Goal: Task Accomplishment & Management: Use online tool/utility

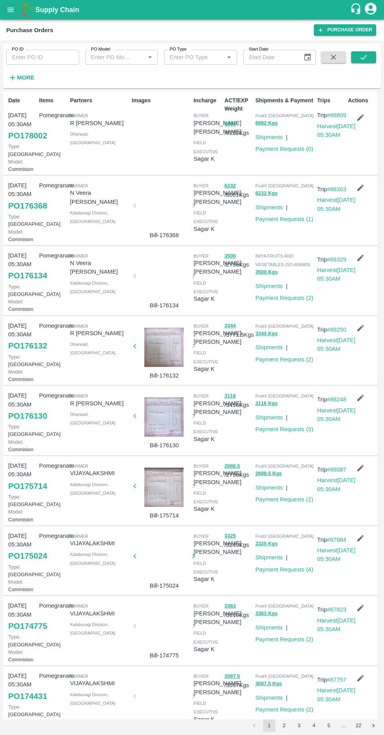
click at [24, 143] on link "PO 178002" at bounding box center [27, 136] width 39 height 14
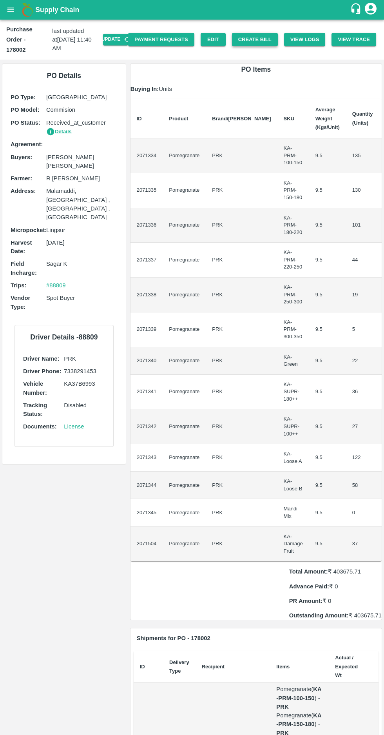
click at [255, 34] on button "Create Bill" at bounding box center [255, 40] width 46 height 14
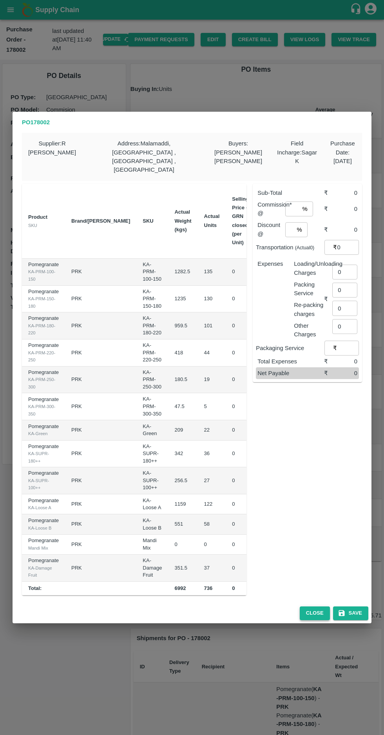
click at [309, 608] on button "Close" at bounding box center [315, 613] width 30 height 14
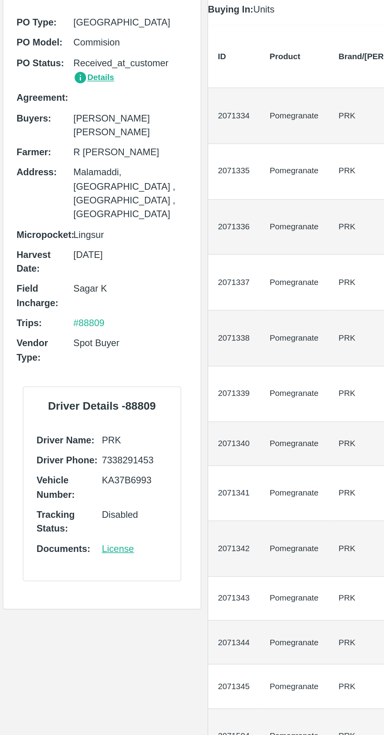
scroll to position [1, 0]
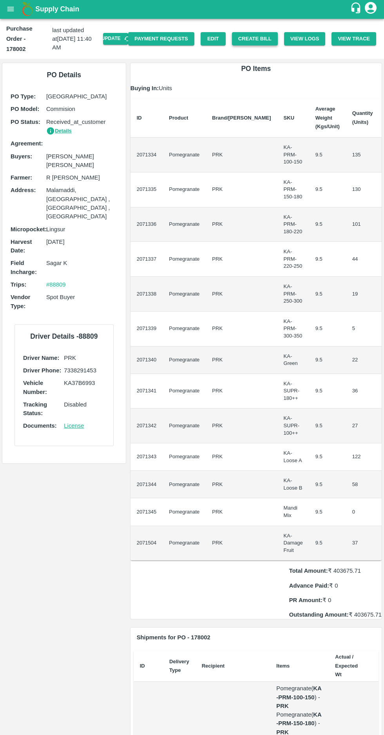
click at [261, 36] on button "Create Bill" at bounding box center [255, 39] width 46 height 14
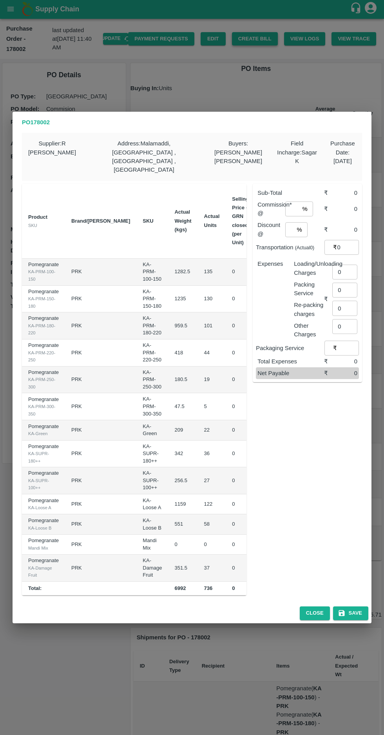
scroll to position [0, 69]
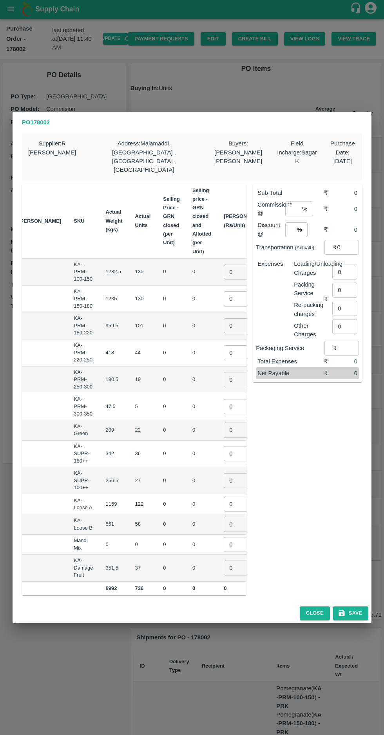
click at [224, 265] on input "0" at bounding box center [239, 272] width 31 height 15
type input "750"
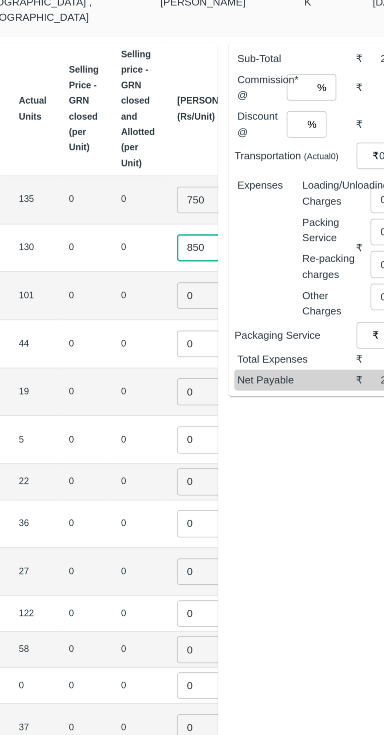
type input "850"
type input "1000"
type input "1150"
type input "1250"
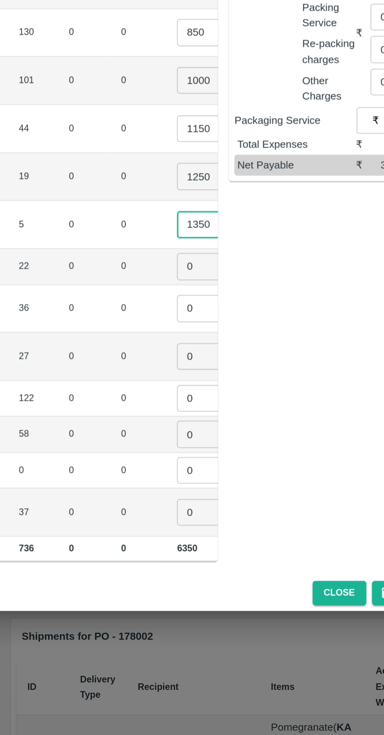
type input "1350"
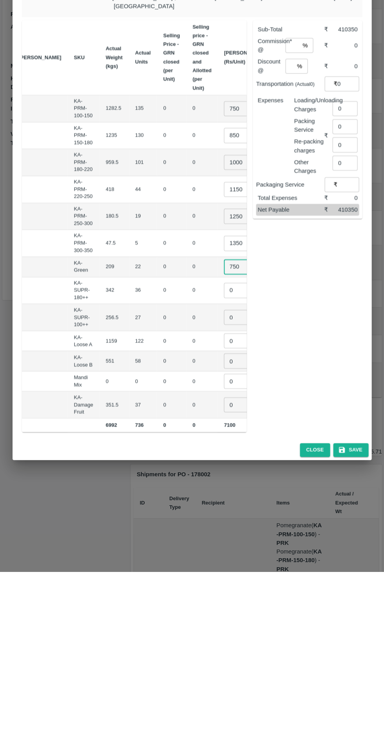
type input "750"
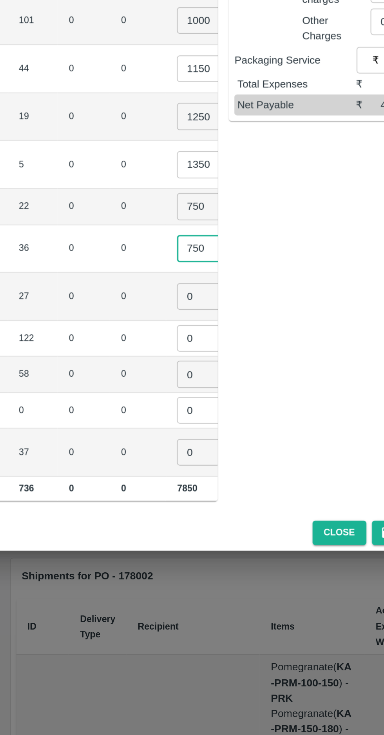
type input "750"
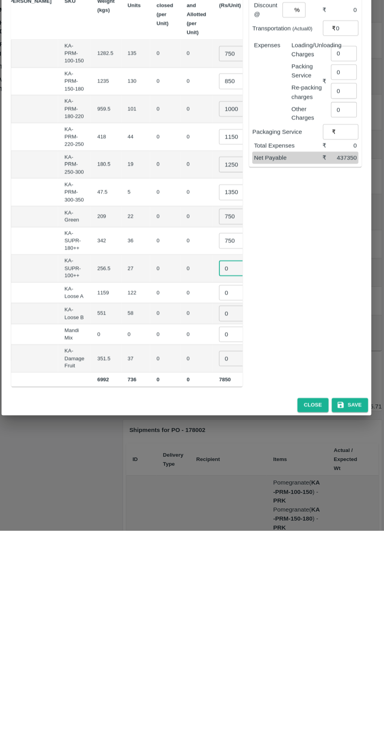
scroll to position [0, 0]
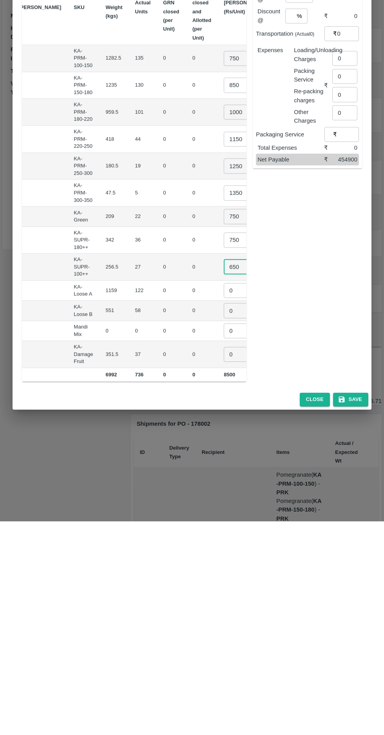
type input "650"
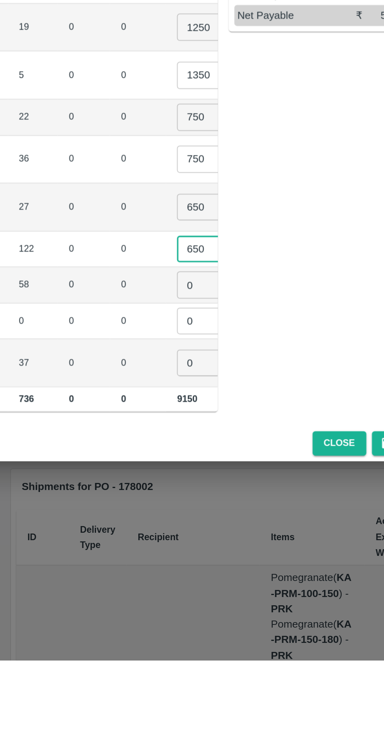
type input "650"
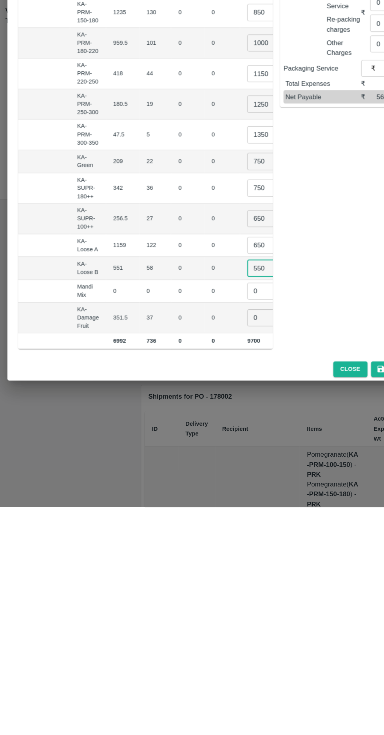
type input "550"
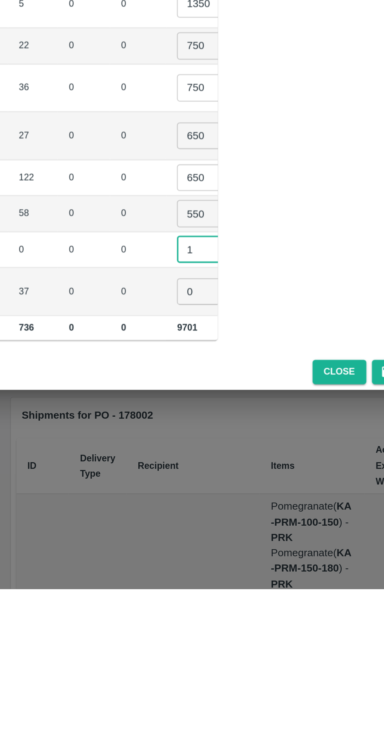
type input "1"
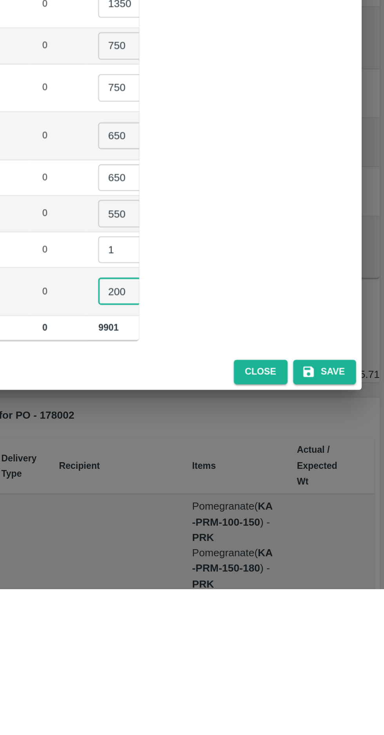
type input "200"
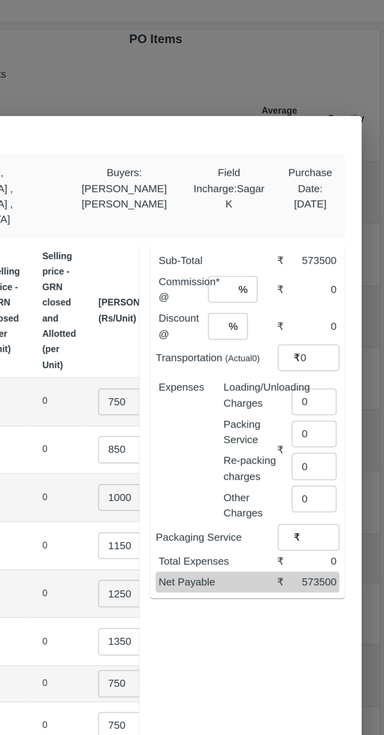
click at [296, 201] on input "number" at bounding box center [292, 208] width 14 height 15
type input "8"
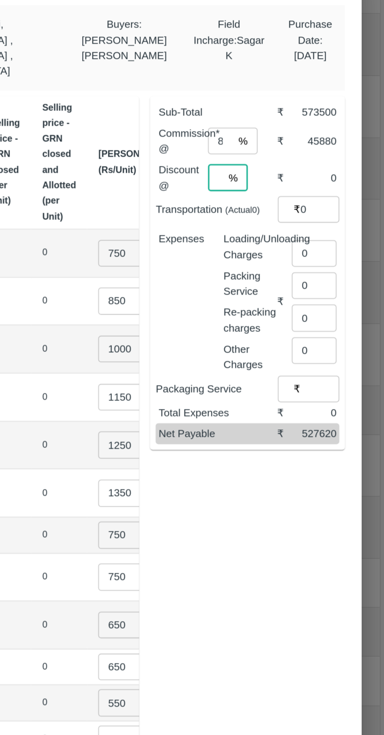
type input "0"
click at [345, 265] on input "0" at bounding box center [344, 272] width 25 height 15
click at [342, 260] on input "number" at bounding box center [346, 267] width 29 height 15
type input "2576"
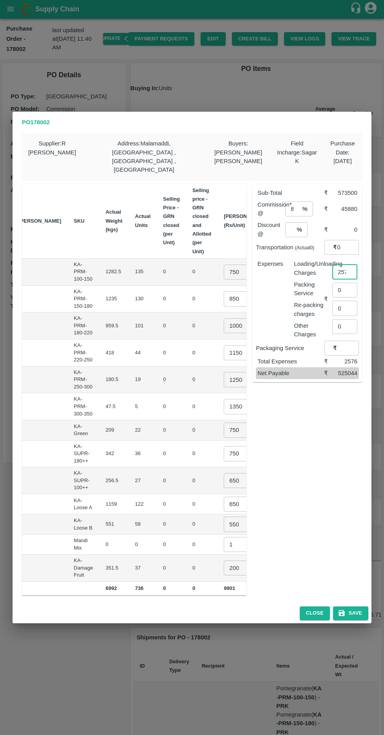
scroll to position [0, 77]
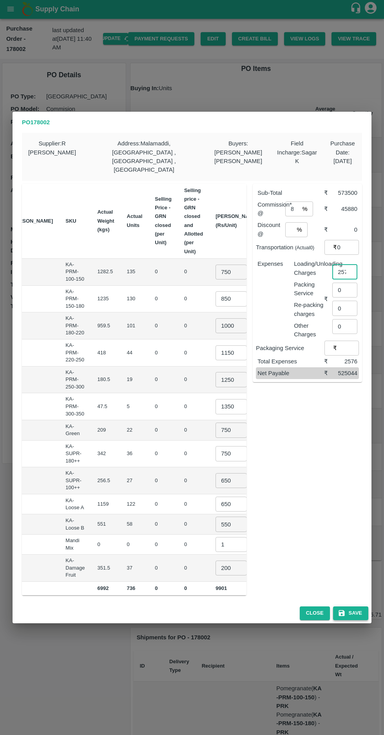
click at [355, 606] on button "Save" at bounding box center [350, 613] width 35 height 14
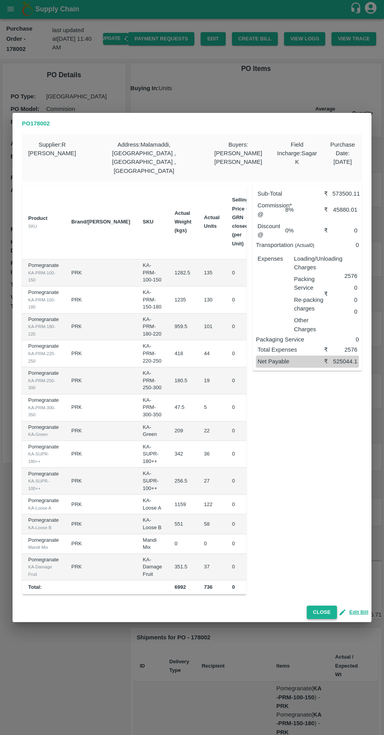
click at [325, 606] on button "Close" at bounding box center [322, 613] width 30 height 14
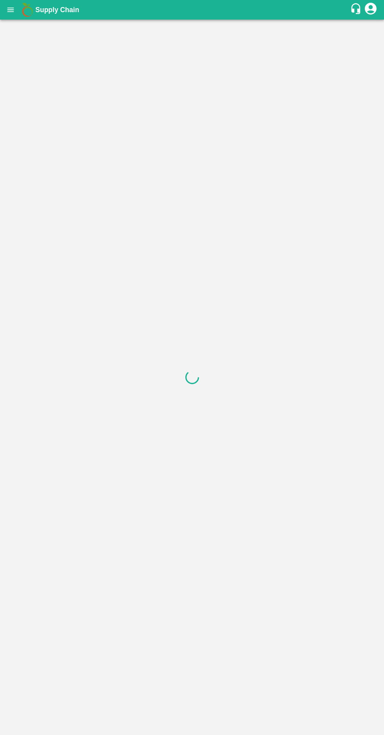
scroll to position [0, 0]
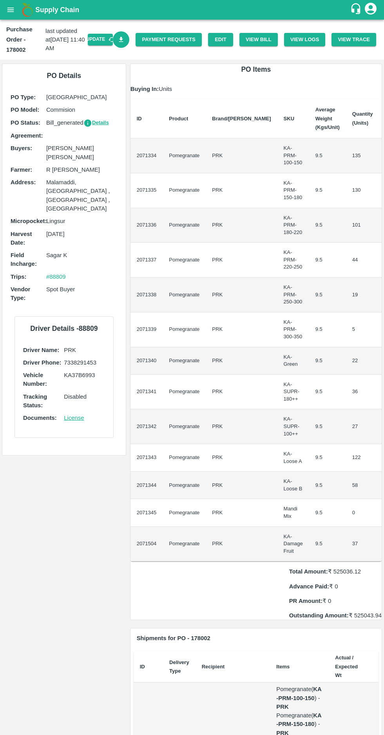
click at [130, 44] on link "Download Bill" at bounding box center [121, 39] width 17 height 17
